Goal: Task Accomplishment & Management: Use online tool/utility

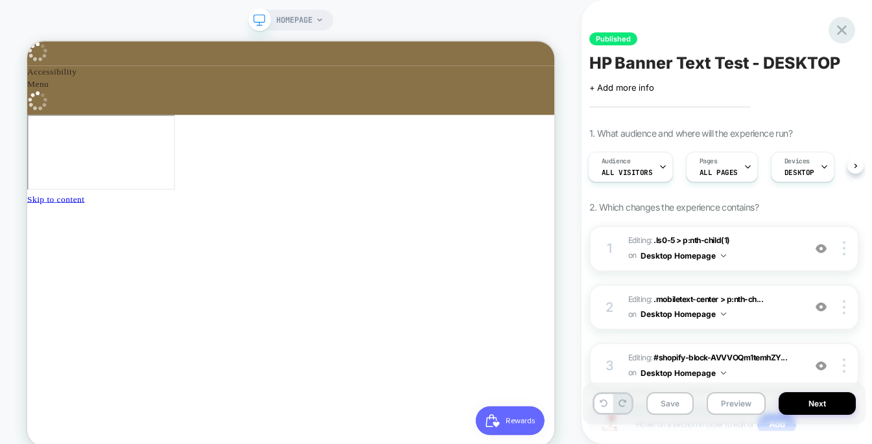
click at [847, 32] on icon at bounding box center [842, 30] width 18 height 18
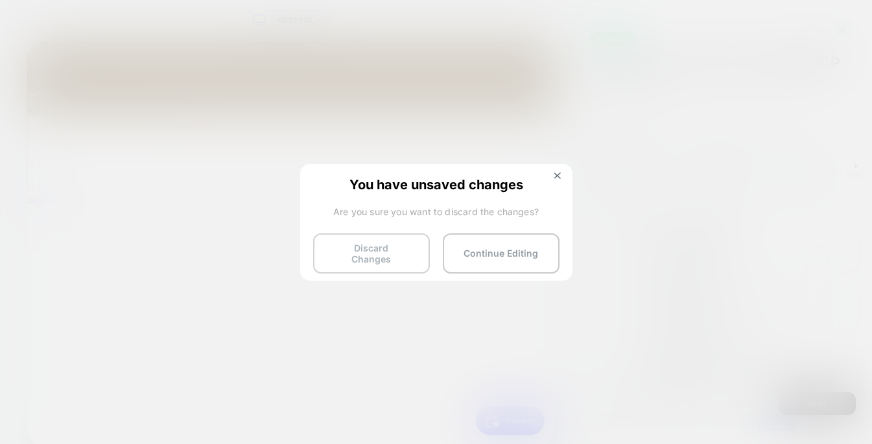
click at [397, 241] on button "Discard Changes" at bounding box center [371, 253] width 117 height 40
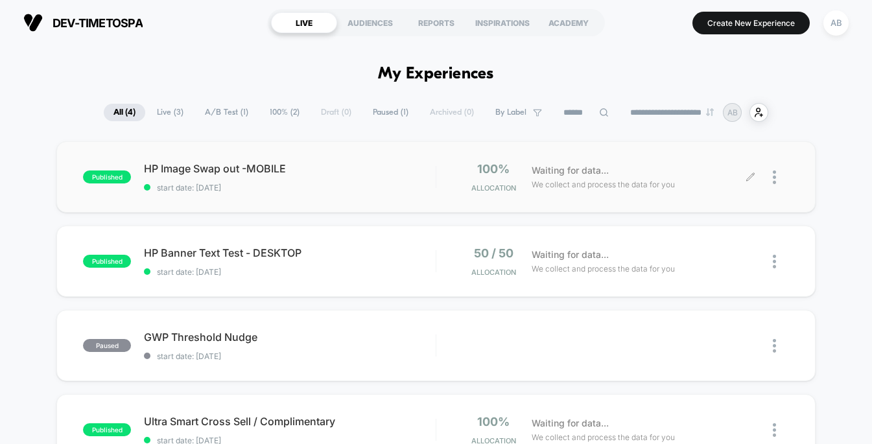
click at [748, 172] on icon at bounding box center [751, 177] width 10 height 10
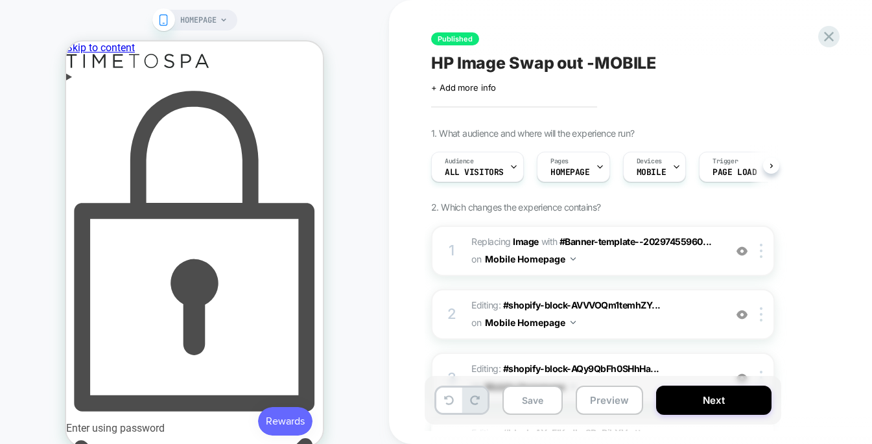
scroll to position [0, 1]
click at [218, 85] on div "Enter using password" at bounding box center [194, 259] width 257 height 352
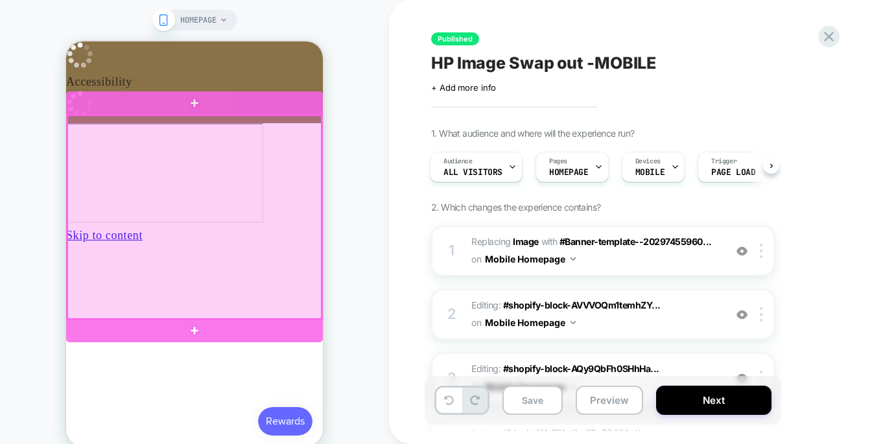
scroll to position [0, 188]
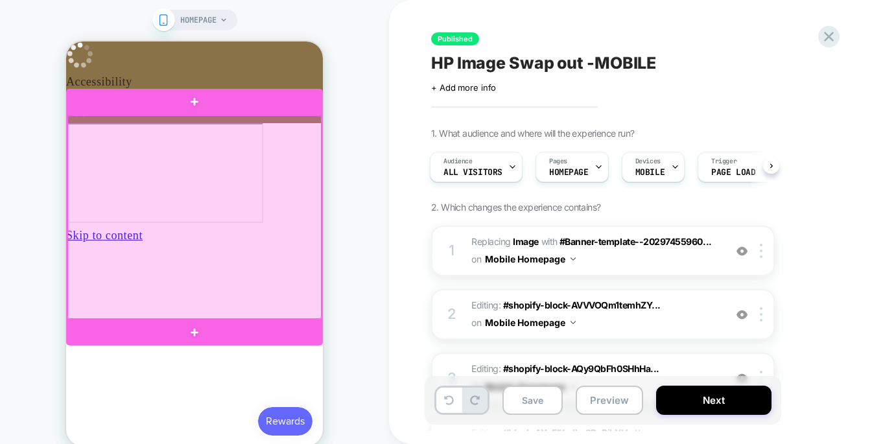
click at [263, 197] on div at bounding box center [194, 217] width 254 height 204
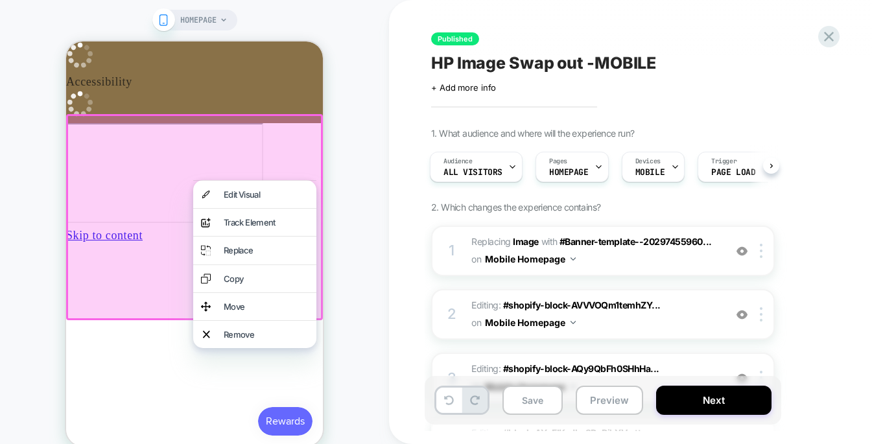
click at [401, 150] on div "Published HP Image Swap out -MOBILE Click to edit experience details + Add more…" at bounding box center [674, 222] width 571 height 444
click at [369, 203] on div "HOMEPAGE" at bounding box center [194, 233] width 389 height 441
click at [377, 242] on div "HOMEPAGE" at bounding box center [194, 233] width 389 height 441
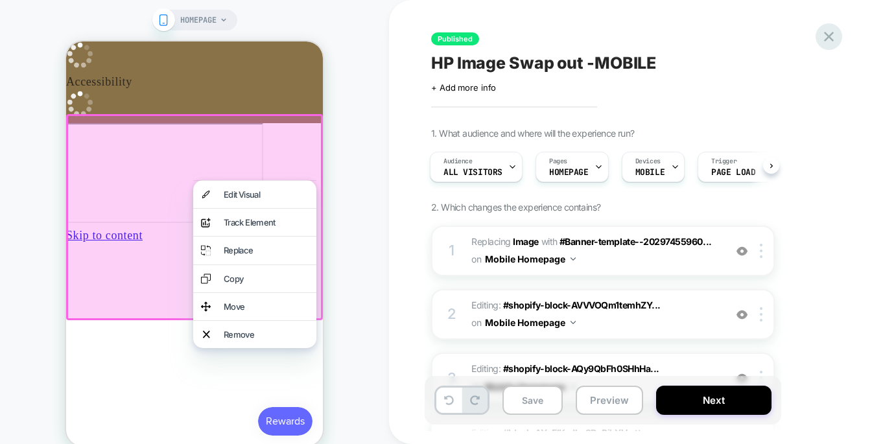
click at [832, 41] on icon at bounding box center [829, 37] width 10 height 10
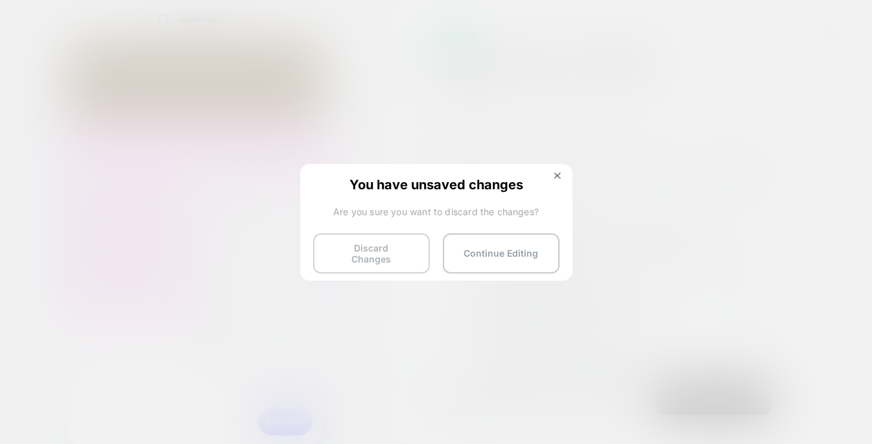
click at [371, 240] on button "Discard Changes" at bounding box center [371, 253] width 117 height 40
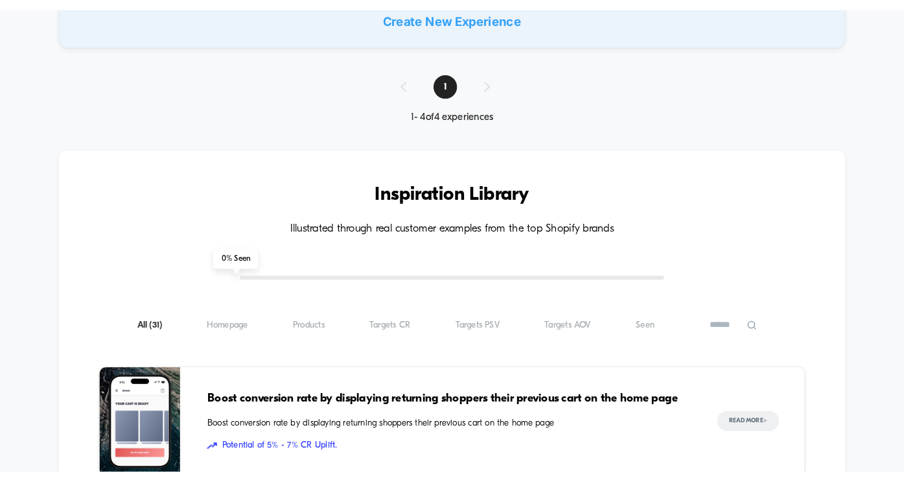
scroll to position [561, 0]
